Goal: Navigation & Orientation: Find specific page/section

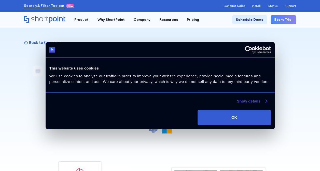
click at [241, 101] on link "Show details" at bounding box center [251, 101] width 30 height 6
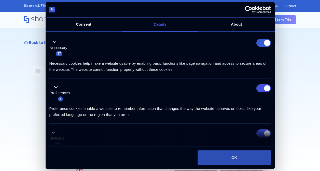
click at [239, 159] on button "OK" at bounding box center [233, 158] width 73 height 15
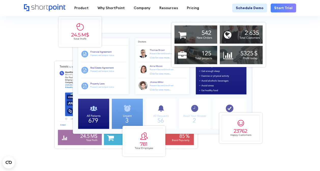
scroll to position [121, 0]
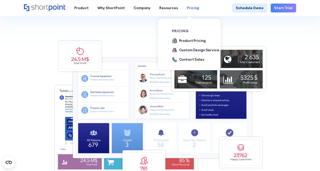
click at [187, 11] on link "Pricing" at bounding box center [192, 8] width 21 height 9
click at [187, 41] on div "Product Pricing" at bounding box center [192, 40] width 27 height 5
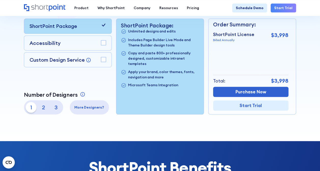
scroll to position [103, 0]
